Goal: Transaction & Acquisition: Purchase product/service

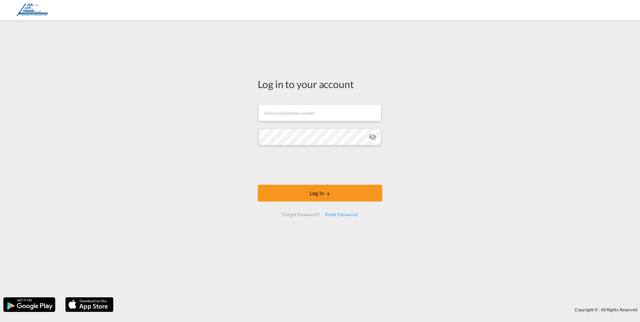
type input "[EMAIL_ADDRESS][DOMAIN_NAME]"
click at [315, 181] on form "[EMAIL_ADDRESS][DOMAIN_NAME] Email field is required Password field is required…" at bounding box center [320, 160] width 124 height 125
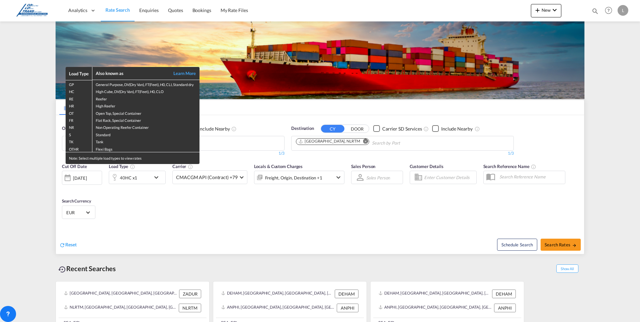
click at [142, 212] on div "Load Type Also known as Learn More GP General Purpose, DV(Dry Van), FT(Feet), H…" at bounding box center [320, 161] width 640 height 322
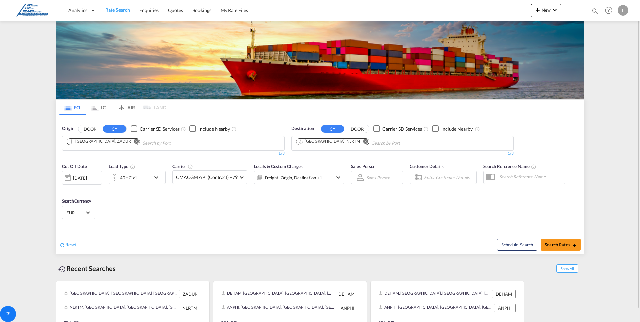
click at [134, 141] on md-icon "Remove" at bounding box center [136, 141] width 5 height 5
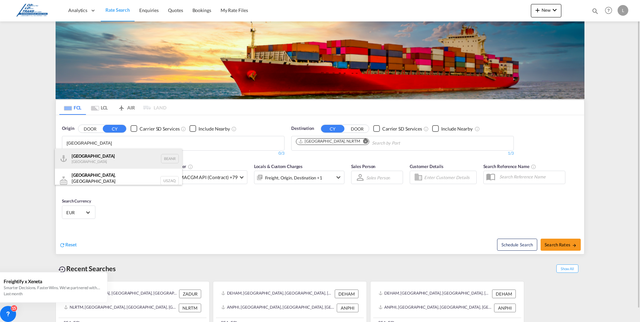
type input "[GEOGRAPHIC_DATA]"
click at [85, 160] on div "Antwerp [GEOGRAPHIC_DATA] BEANR" at bounding box center [118, 159] width 127 height 20
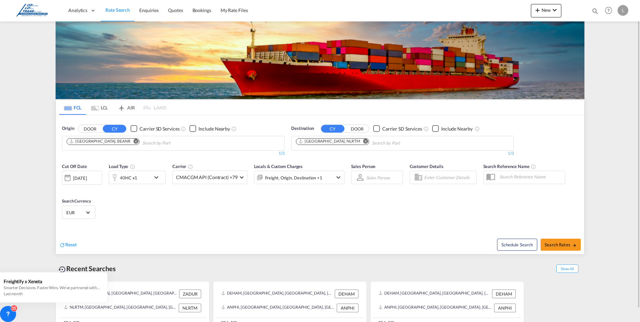
click at [363, 141] on md-icon "Remove" at bounding box center [365, 141] width 5 height 5
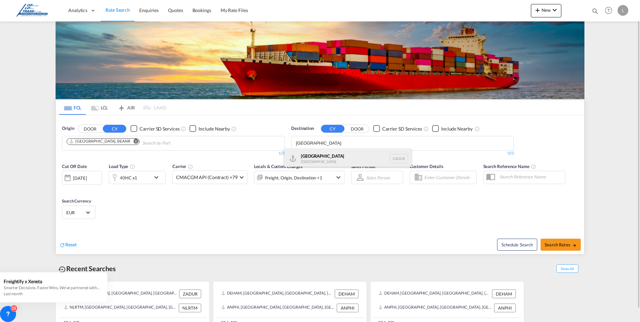
type input "[GEOGRAPHIC_DATA]"
click at [313, 159] on div "[GEOGRAPHIC_DATA] [GEOGRAPHIC_DATA] ZADUR" at bounding box center [347, 159] width 127 height 20
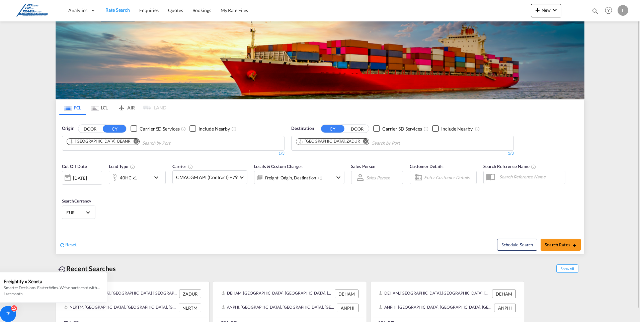
click at [156, 177] on md-icon "icon-chevron-down" at bounding box center [157, 177] width 11 height 8
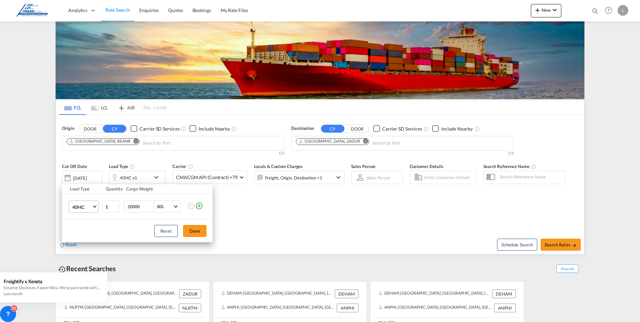
click at [94, 208] on md-select-value "40HC" at bounding box center [85, 206] width 27 height 11
click at [82, 173] on div "20GP" at bounding box center [78, 174] width 12 height 7
click at [198, 231] on button "Done" at bounding box center [194, 231] width 23 height 12
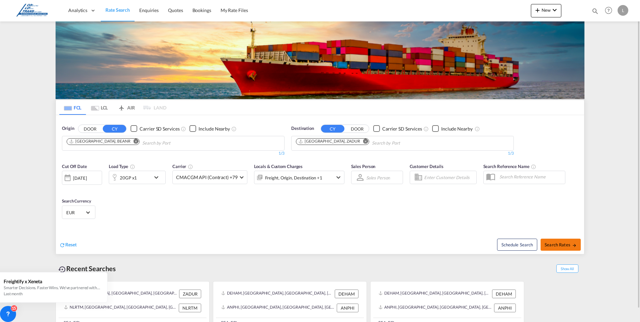
click at [561, 245] on span "Search Rates" at bounding box center [560, 244] width 32 height 5
type input "BEANR to ZADUR / [DATE]"
